Goal: Task Accomplishment & Management: Manage account settings

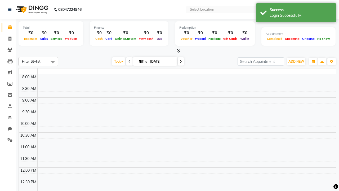
select select "en"
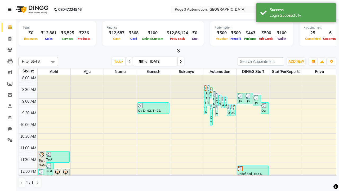
click at [11, 10] on icon at bounding box center [9, 10] width 3 height 4
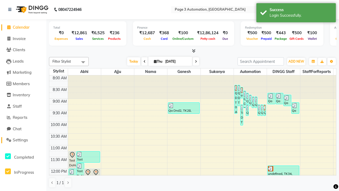
click at [23, 140] on span "Settings" at bounding box center [20, 139] width 15 height 5
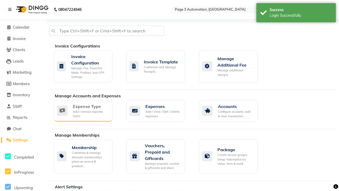
click at [90, 106] on div "Expense Type" at bounding box center [90, 106] width 35 height 6
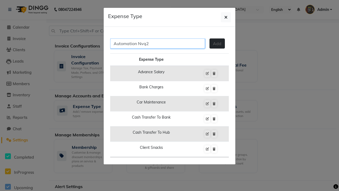
type input "Automation Nvq2"
click at [217, 43] on span "Add" at bounding box center [217, 43] width 8 height 5
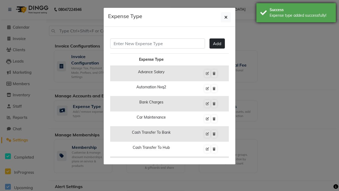
click at [296, 14] on div "Expense type added successfully!" at bounding box center [301, 16] width 62 height 6
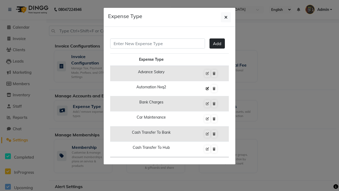
click at [207, 89] on icon at bounding box center [207, 88] width 3 height 3
type input "Automation Nvq2"
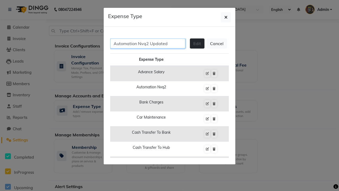
type input "Automation Nvq2 Updated"
click at [197, 43] on span "Edit" at bounding box center [197, 43] width 8 height 5
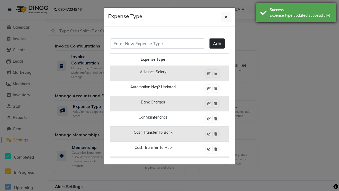
click at [296, 14] on div "Expense type updated successfully!" at bounding box center [301, 16] width 62 height 6
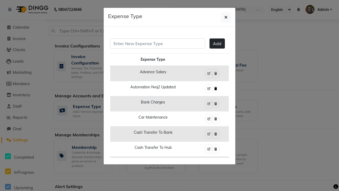
click at [216, 89] on icon at bounding box center [215, 88] width 3 height 3
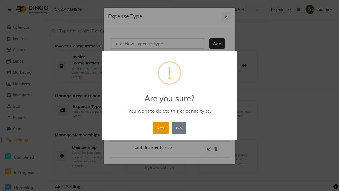
click at [161, 127] on button "Yes" at bounding box center [161, 128] width 16 height 12
